Goal: Information Seeking & Learning: Learn about a topic

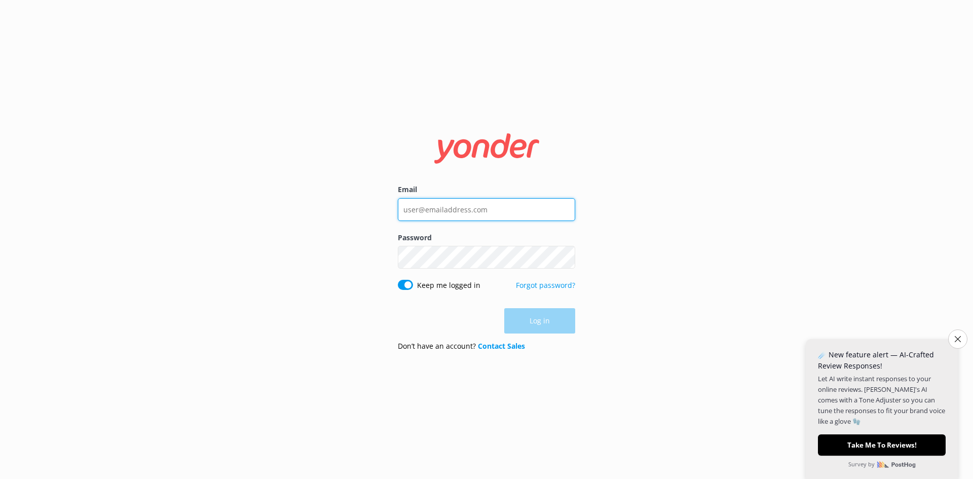
type input "[EMAIL_ADDRESS][DOMAIN_NAME]"
click at [532, 320] on div "Log in" at bounding box center [486, 320] width 177 height 25
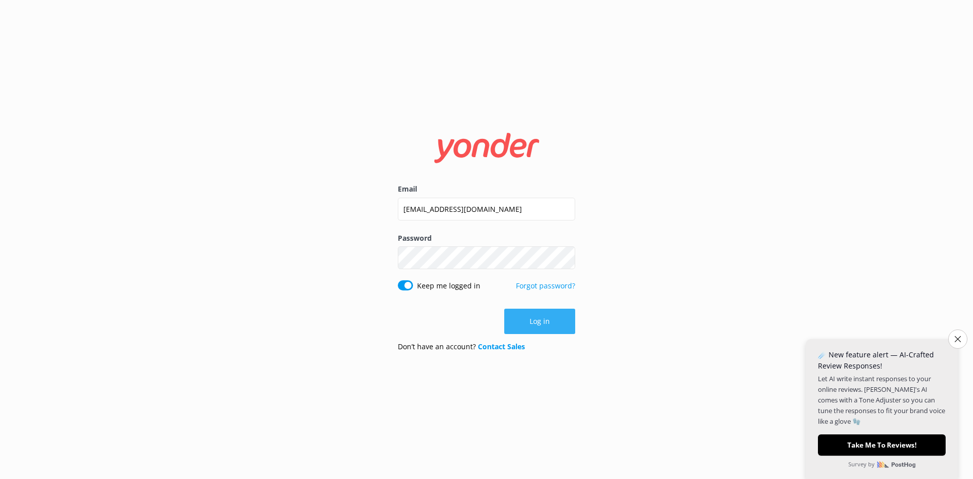
click at [529, 321] on button "Log in" at bounding box center [539, 321] width 71 height 25
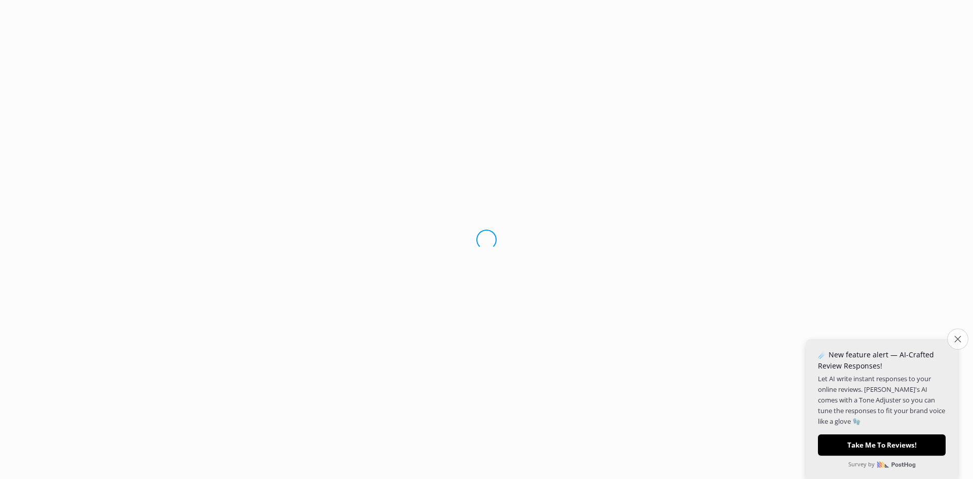
click at [958, 338] on icon "Close survey" at bounding box center [958, 339] width 7 height 7
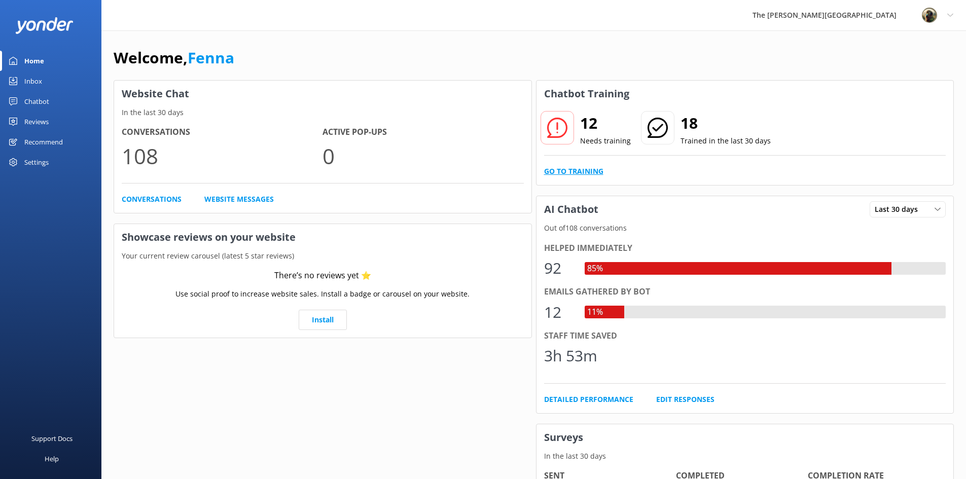
click at [588, 172] on link "Go to Training" at bounding box center [573, 171] width 59 height 11
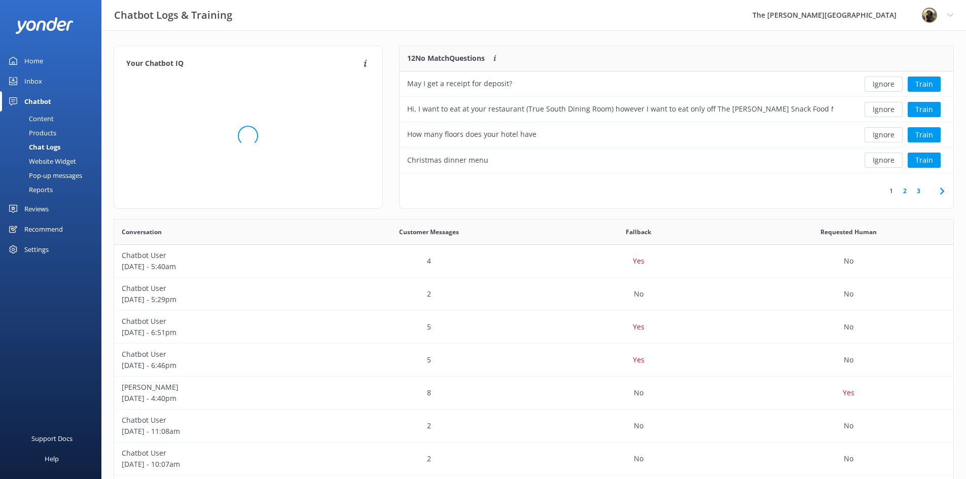
scroll to position [120, 546]
click at [888, 84] on button "Ignore" at bounding box center [883, 84] width 38 height 15
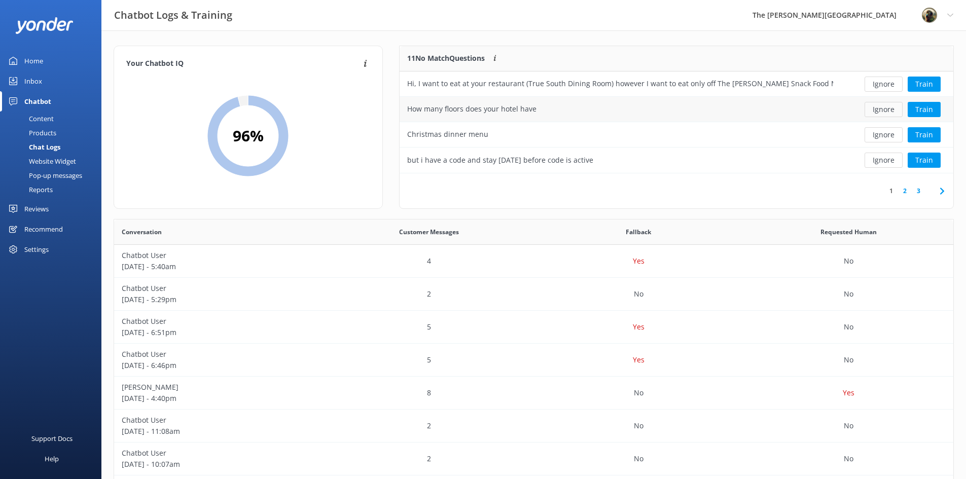
click at [886, 109] on button "Ignore" at bounding box center [883, 109] width 38 height 15
click at [889, 110] on button "Ignore" at bounding box center [883, 109] width 38 height 15
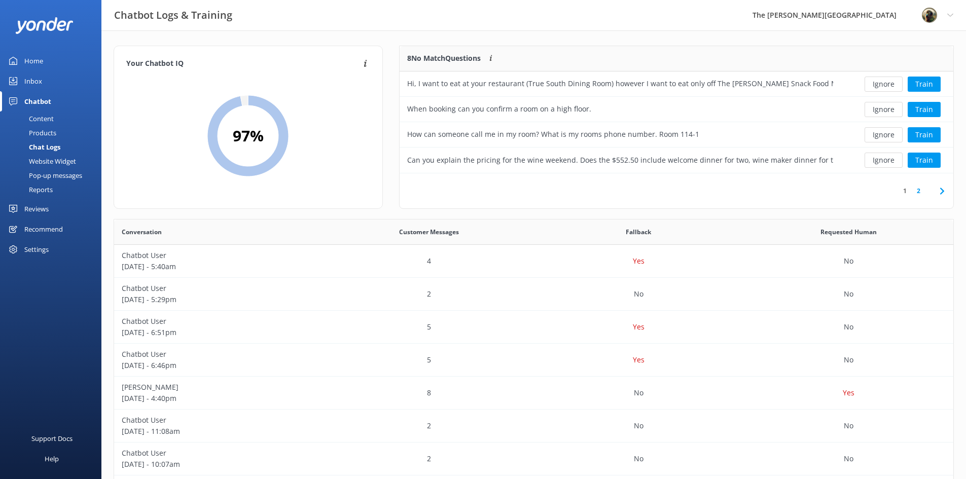
click at [889, 110] on button "Ignore" at bounding box center [883, 109] width 38 height 15
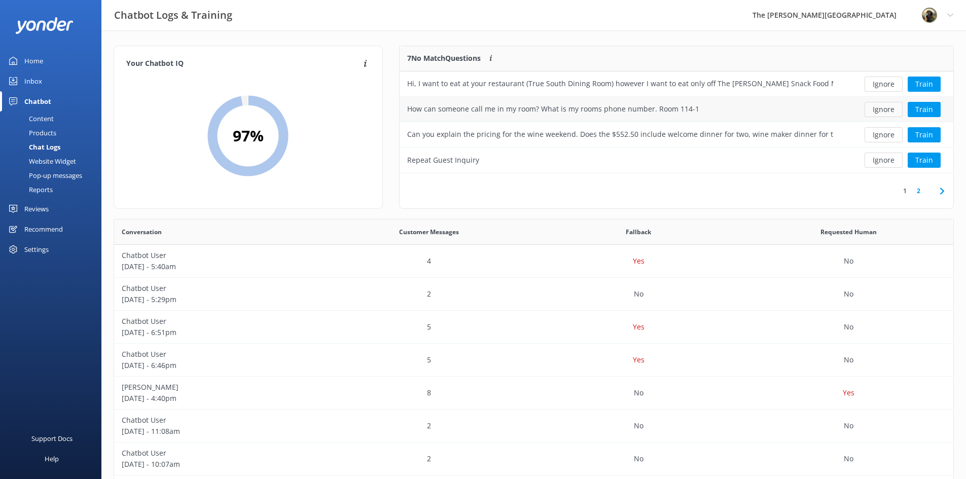
click at [888, 110] on button "Ignore" at bounding box center [883, 109] width 38 height 15
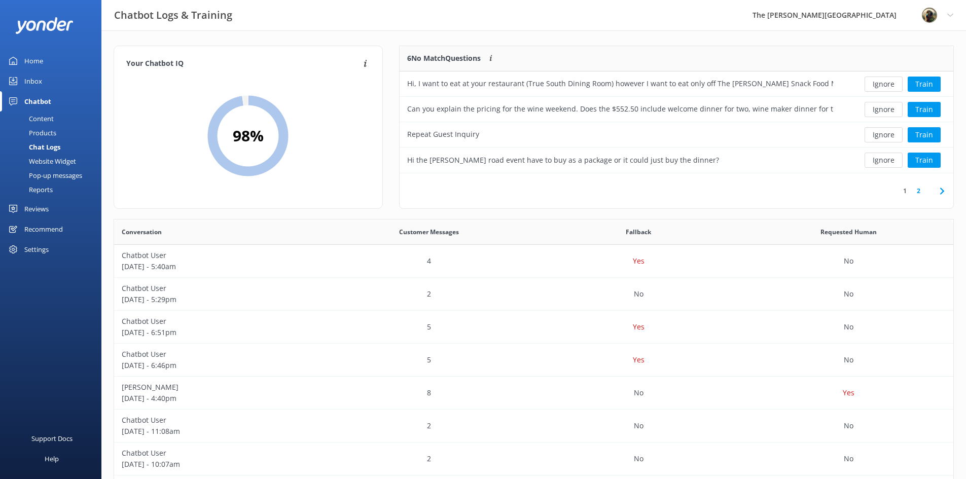
click at [888, 110] on button "Ignore" at bounding box center [883, 109] width 38 height 15
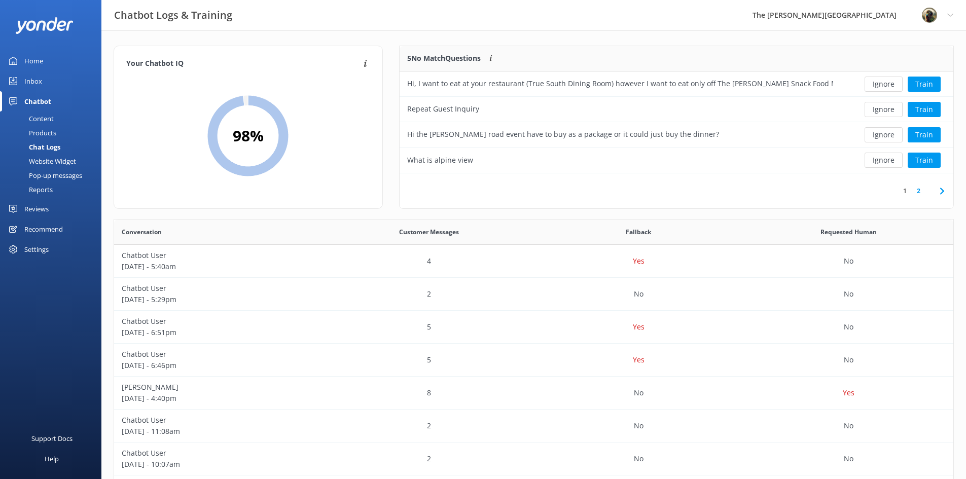
click at [888, 110] on button "Ignore" at bounding box center [883, 109] width 38 height 15
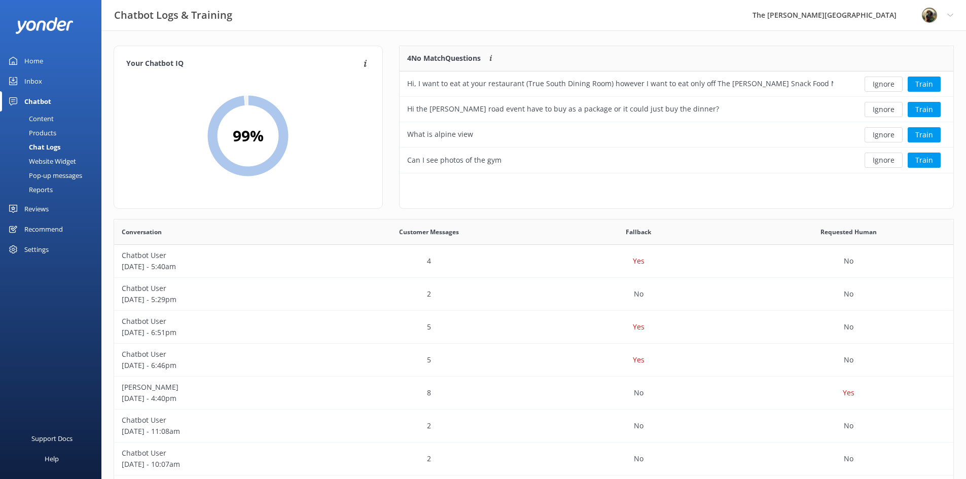
click at [888, 110] on button "Ignore" at bounding box center [883, 109] width 38 height 15
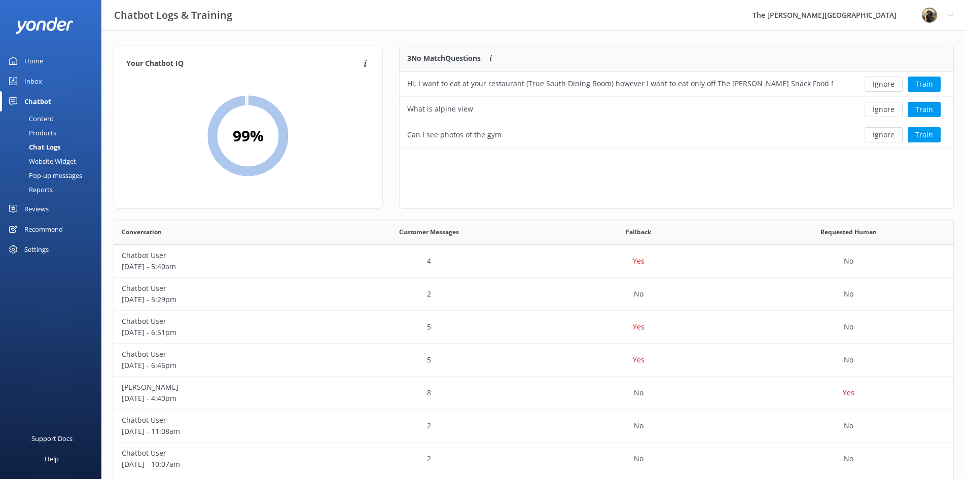
scroll to position [94, 546]
click at [888, 110] on button "Ignore" at bounding box center [883, 109] width 38 height 15
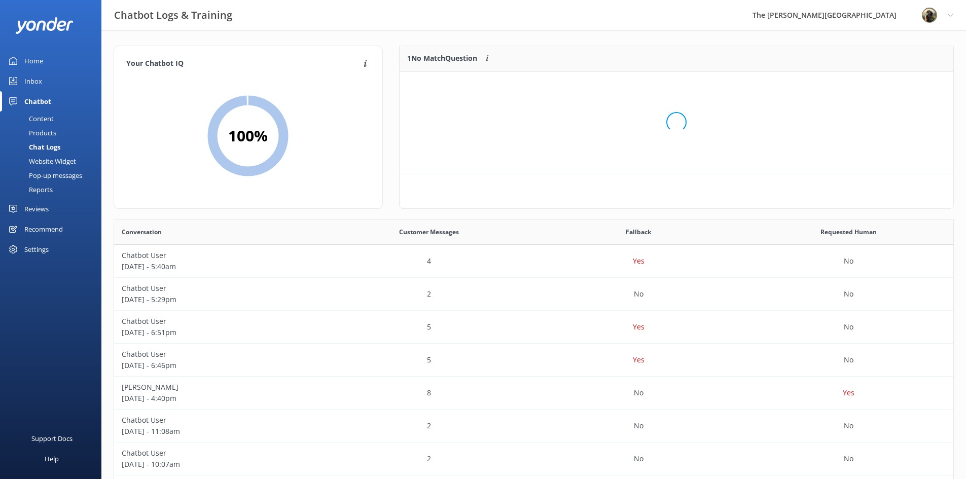
scroll to position [44, 546]
click at [880, 86] on button "Ignore" at bounding box center [883, 84] width 38 height 15
click at [48, 117] on div "Content" at bounding box center [30, 119] width 48 height 14
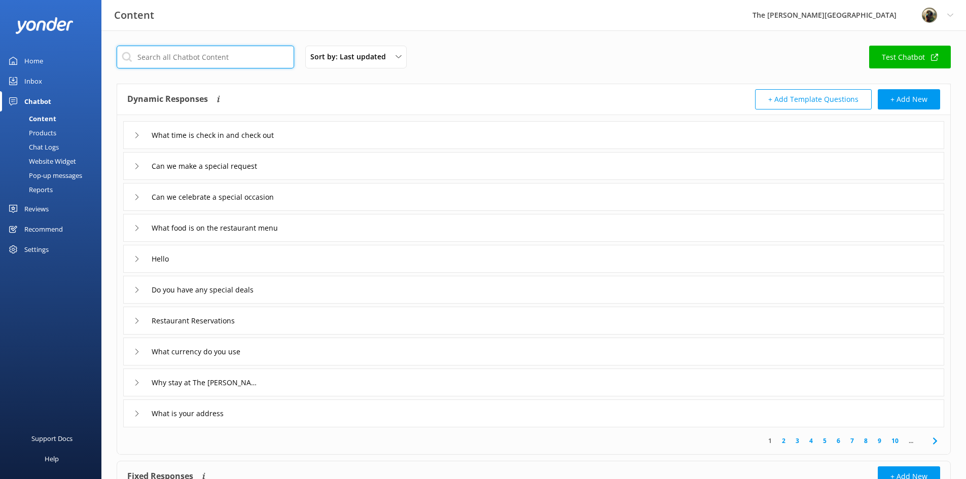
click at [249, 56] on input "text" at bounding box center [205, 57] width 177 height 23
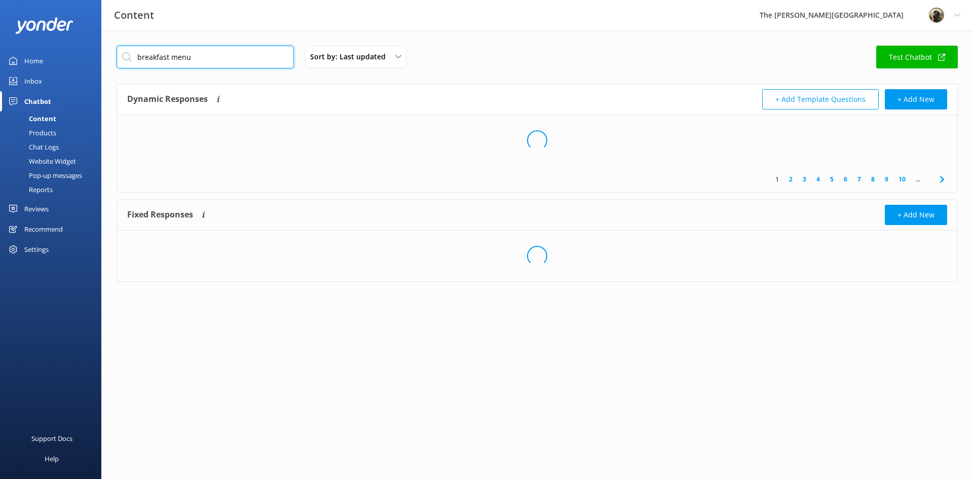
type input "breakfast menu"
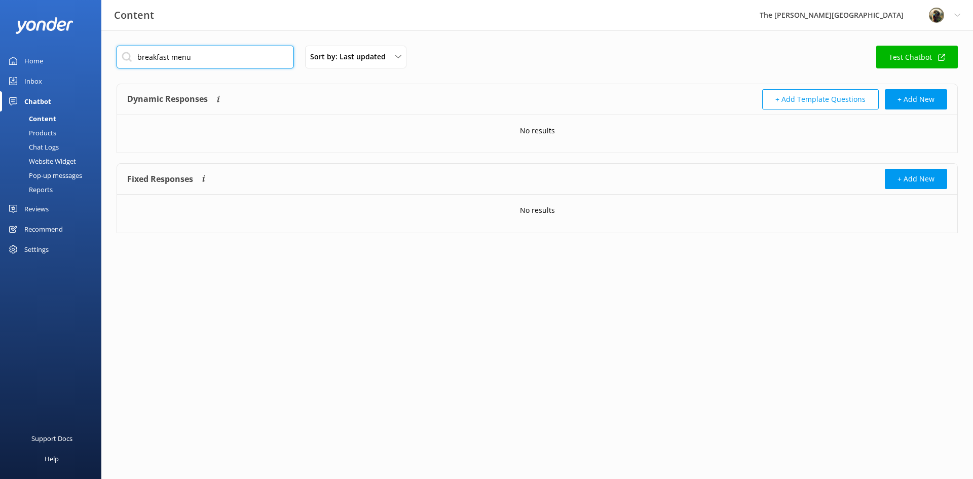
drag, startPoint x: 249, startPoint y: 57, endPoint x: 137, endPoint y: 69, distance: 112.7
click at [137, 69] on div "breakfast menu Sort by: Last updated Title Last updated Test Chatbot" at bounding box center [538, 60] width 842 height 29
click at [536, 43] on div "Sort by: Last updated Title Last updated Test Chatbot Dynamic Responses Dynamic…" at bounding box center [537, 146] width 872 height 233
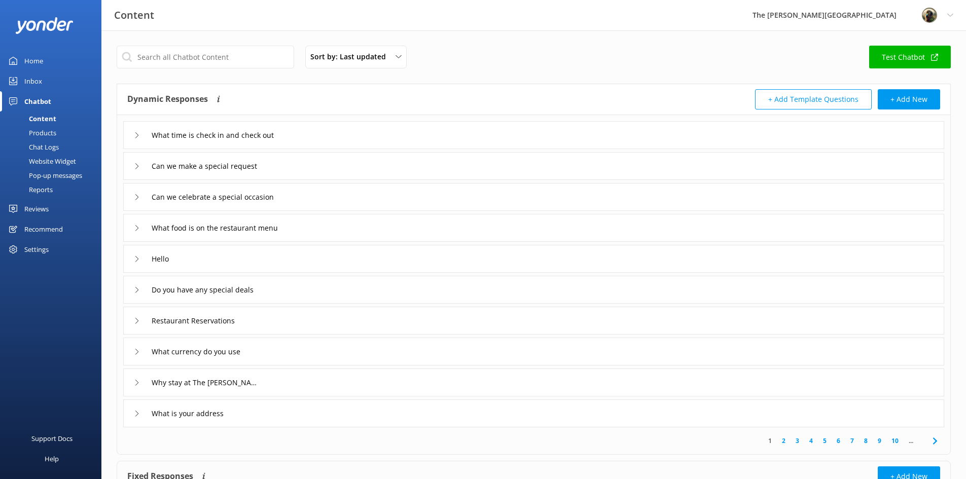
click at [136, 261] on icon at bounding box center [137, 259] width 6 height 6
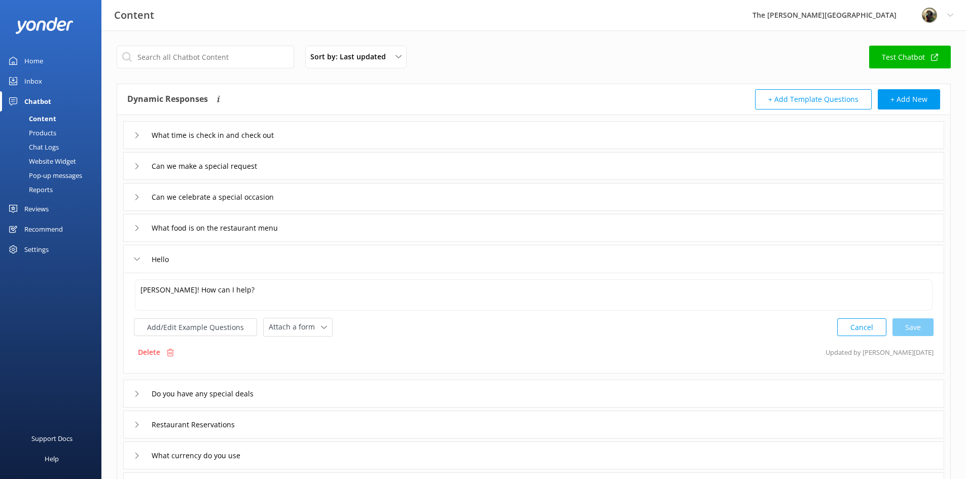
click at [136, 261] on icon at bounding box center [137, 259] width 6 height 6
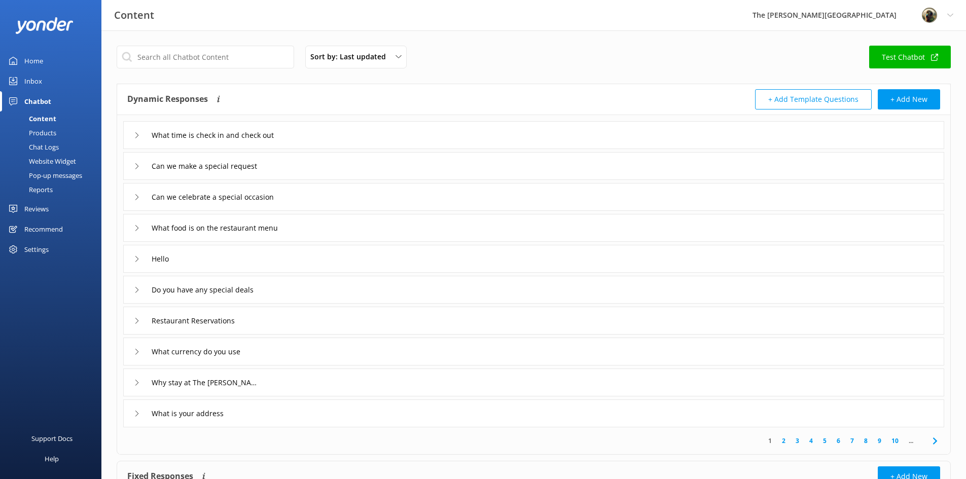
click at [138, 231] on div "What food is on the restaurant menu" at bounding box center [211, 228] width 154 height 17
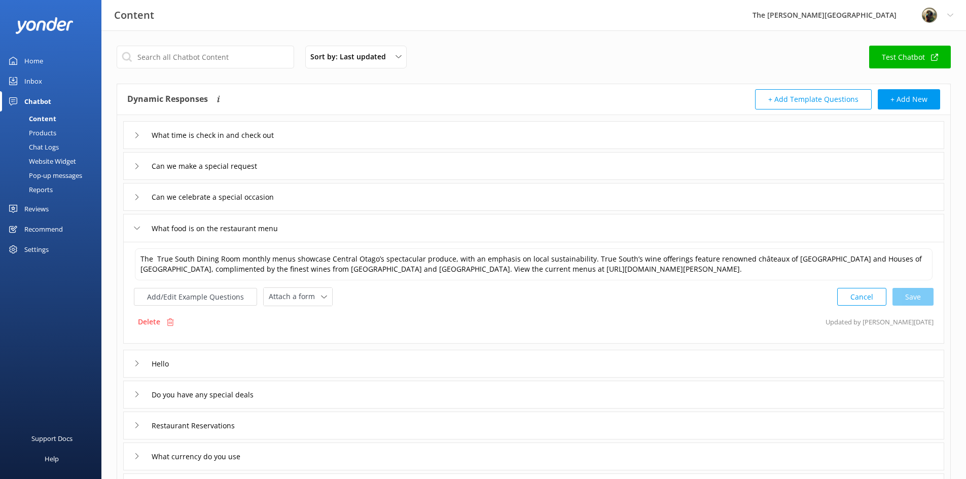
click at [138, 231] on div "What food is on the restaurant menu" at bounding box center [211, 228] width 154 height 17
